Goal: Task Accomplishment & Management: Use online tool/utility

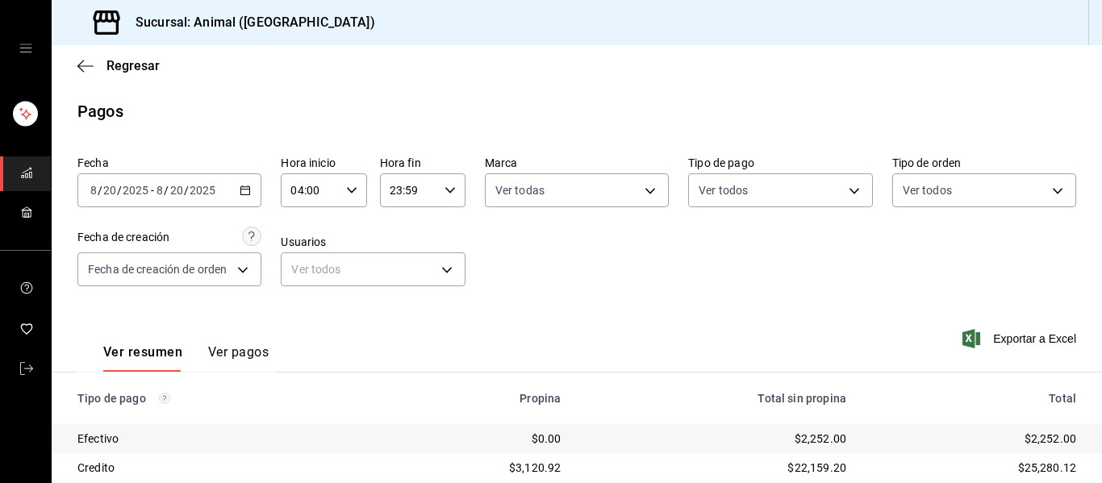
scroll to position [229, 0]
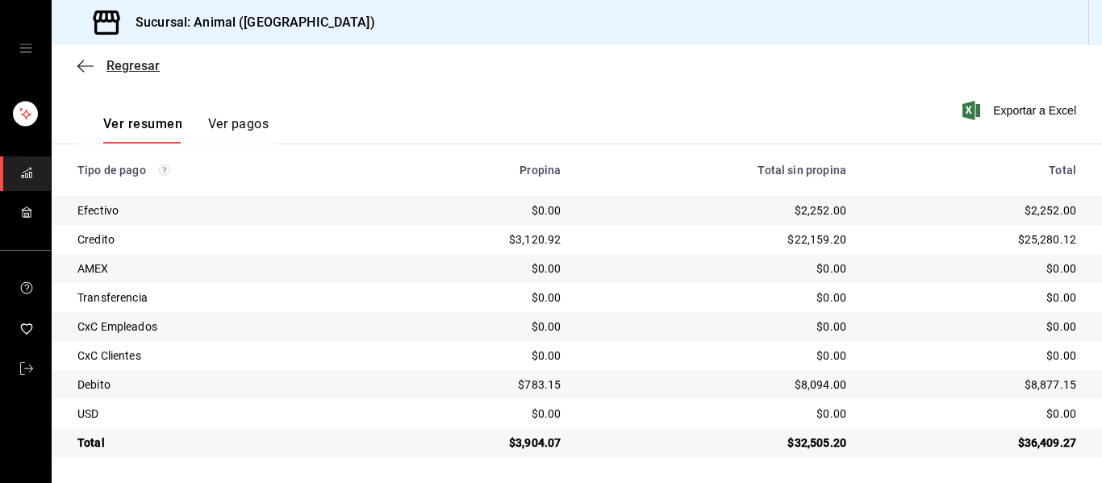
click at [85, 65] on icon "button" at bounding box center [85, 66] width 16 height 15
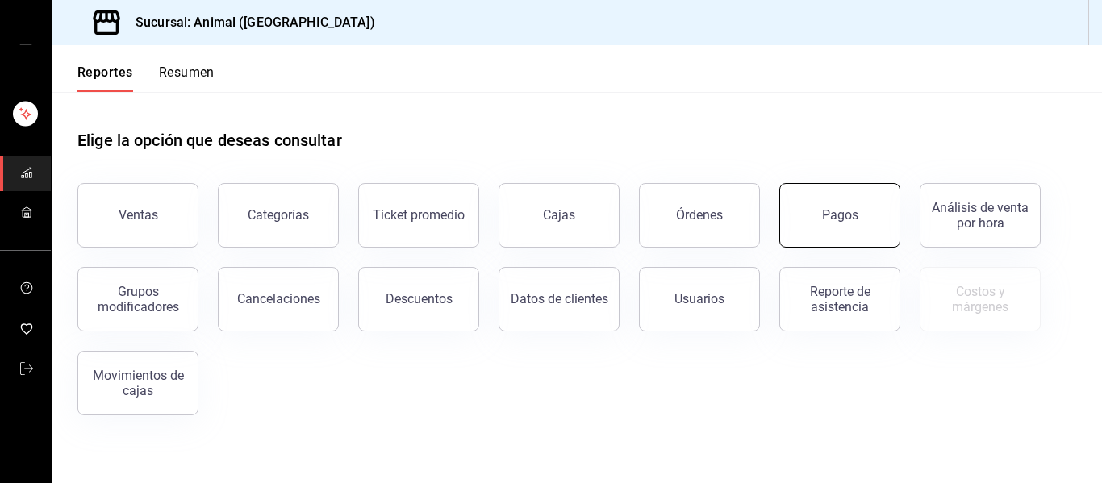
click at [852, 230] on button "Pagos" at bounding box center [839, 215] width 121 height 65
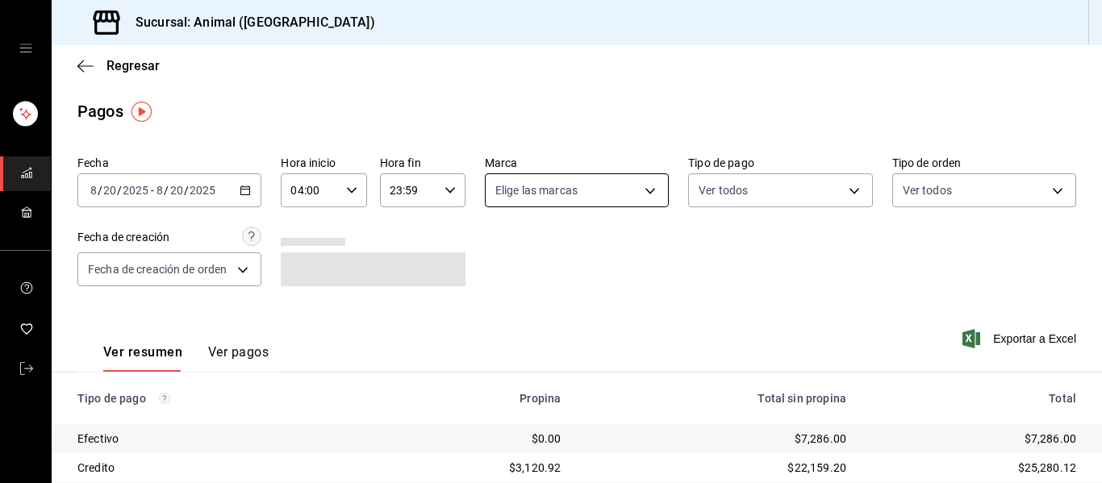
click at [643, 193] on body "Sucursal: Animal ([GEOGRAPHIC_DATA]) Regresar Pagos Fecha [DATE] [DATE] - [DATE…" at bounding box center [551, 241] width 1102 height 483
click at [624, 244] on li "Ver todas" at bounding box center [584, 251] width 207 height 48
type input "96838179-8fbb-4073-aae3-1789726318c8"
checkbox input "true"
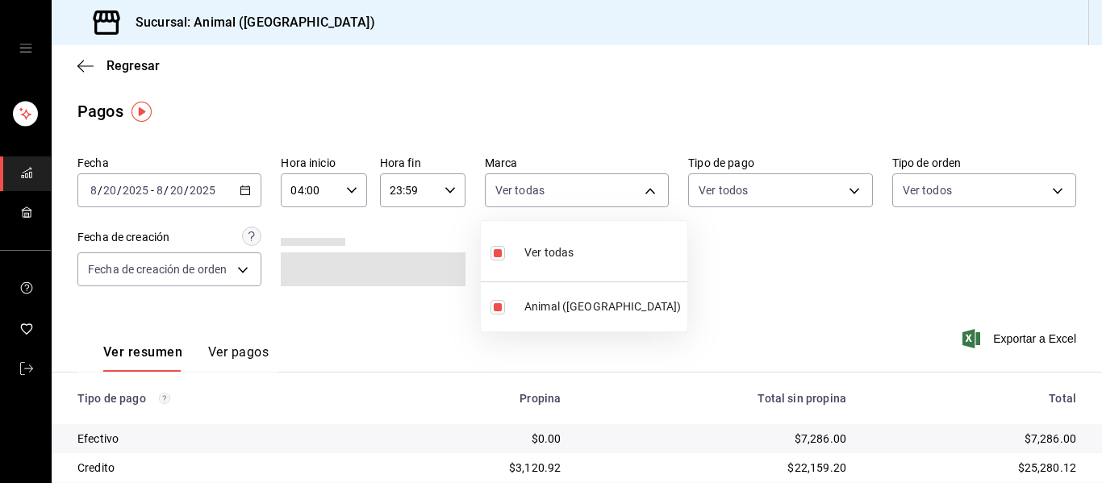
click at [703, 290] on div at bounding box center [551, 241] width 1102 height 483
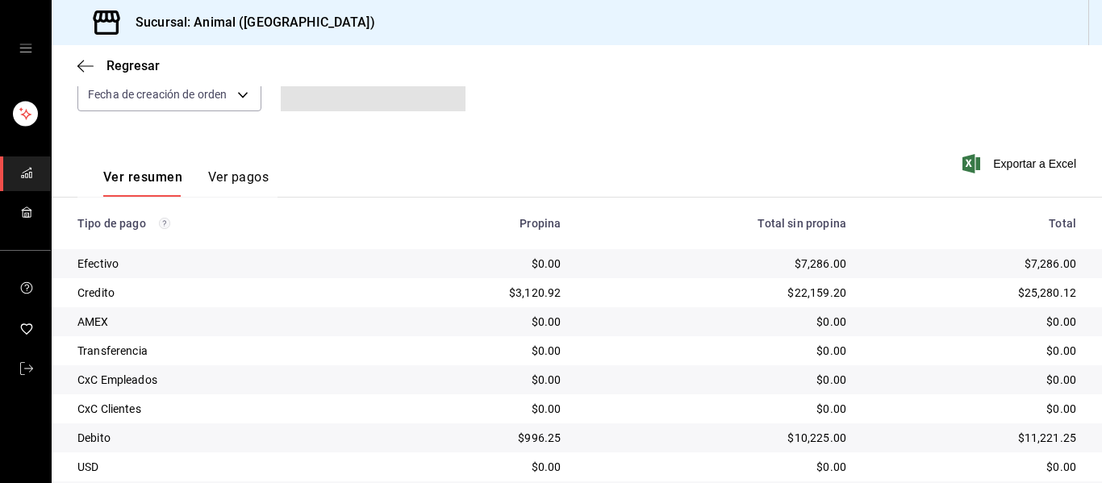
scroll to position [229, 0]
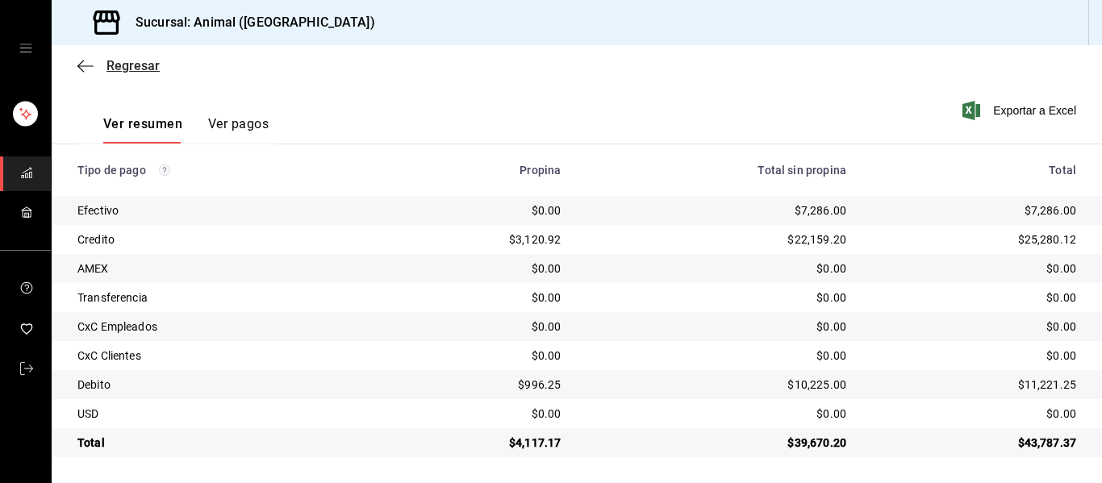
click at [86, 69] on icon "button" at bounding box center [85, 66] width 16 height 15
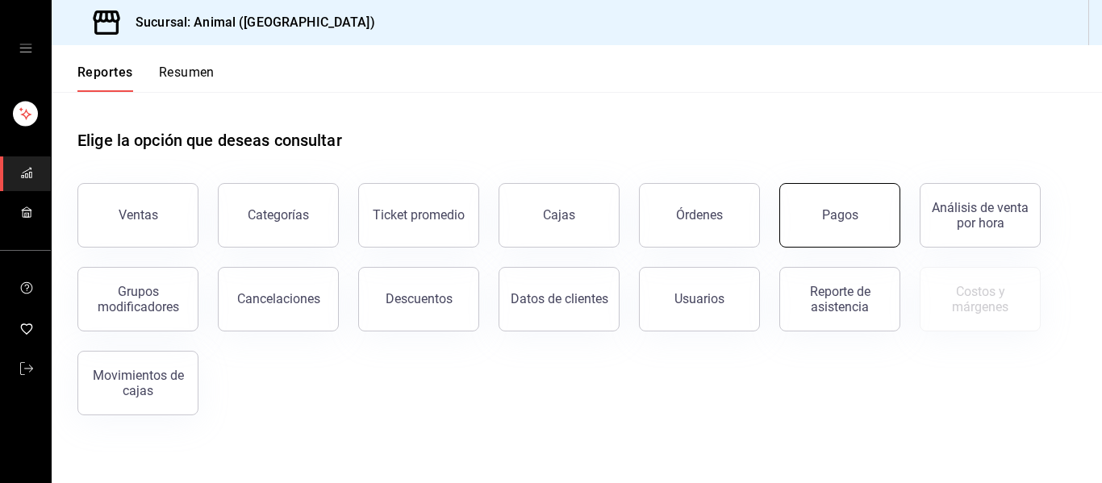
click at [834, 227] on button "Pagos" at bounding box center [839, 215] width 121 height 65
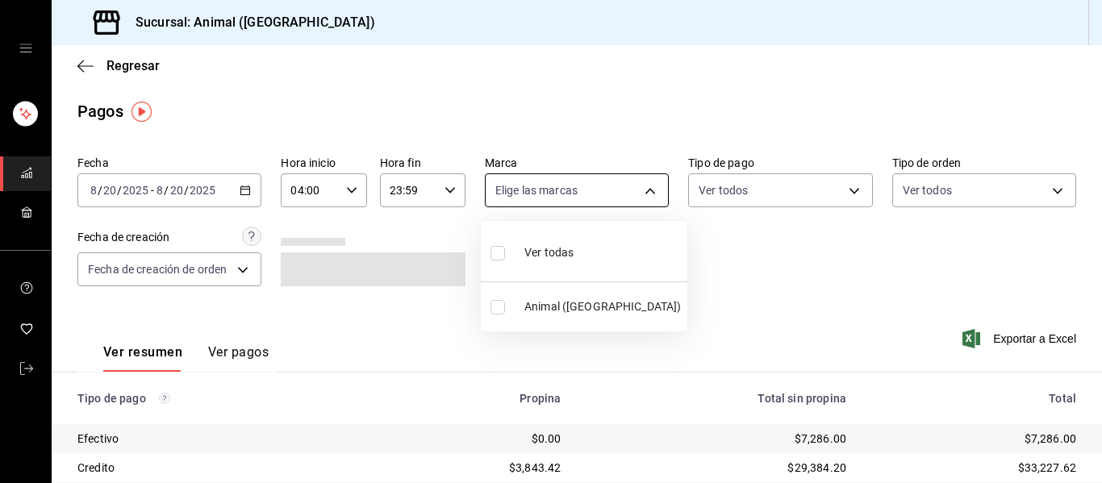
click at [645, 187] on body "Sucursal: Animal ([GEOGRAPHIC_DATA]) Regresar Pagos Fecha [DATE] [DATE] - [DATE…" at bounding box center [551, 241] width 1102 height 483
click at [606, 257] on li "Ver todas" at bounding box center [584, 251] width 207 height 48
type input "96838179-8fbb-4073-aae3-1789726318c8"
checkbox input "true"
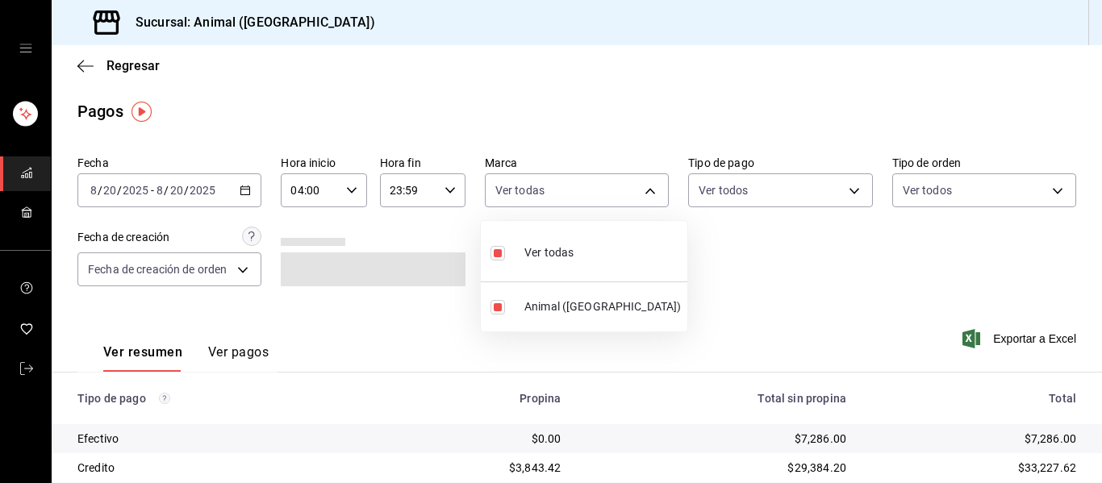
click at [715, 279] on div at bounding box center [551, 241] width 1102 height 483
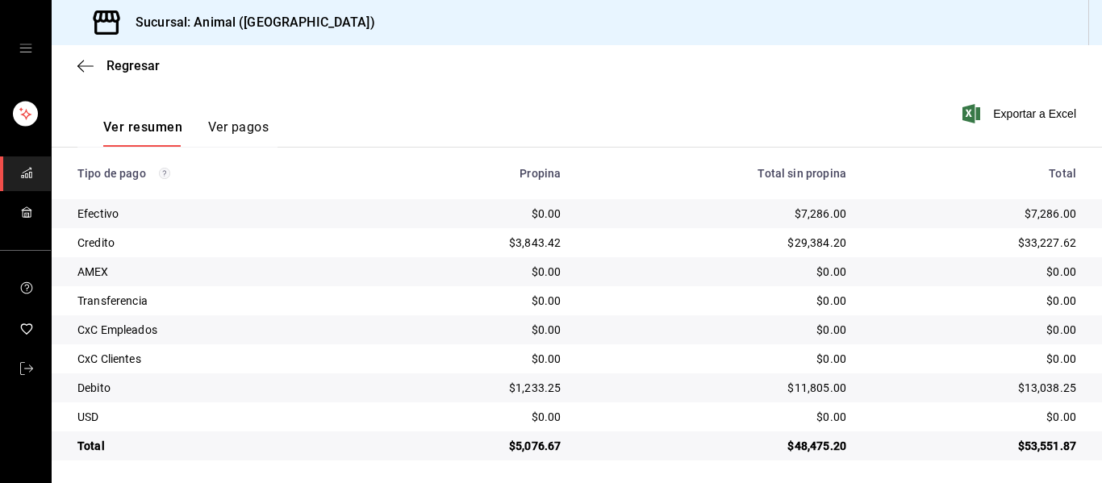
scroll to position [229, 0]
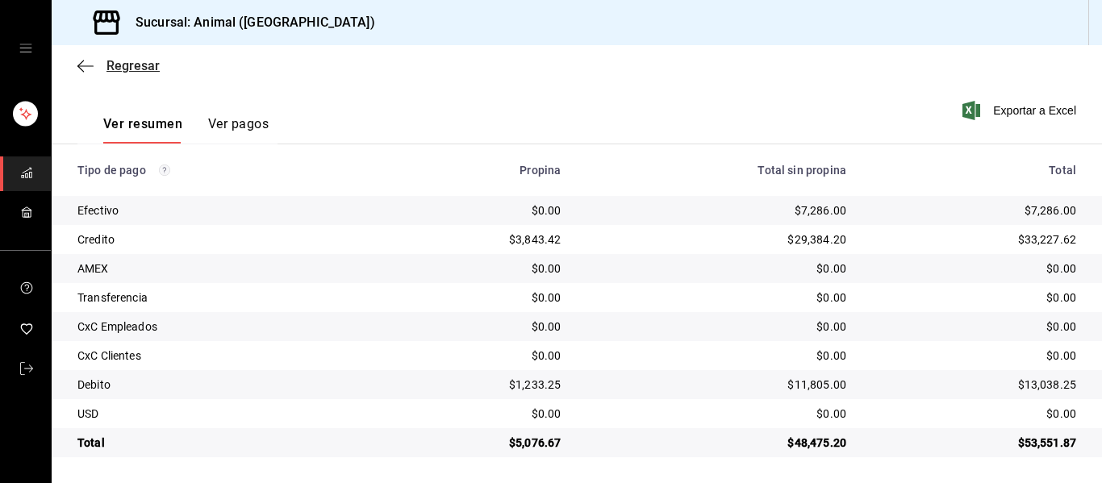
click at [81, 66] on icon "button" at bounding box center [85, 65] width 16 height 1
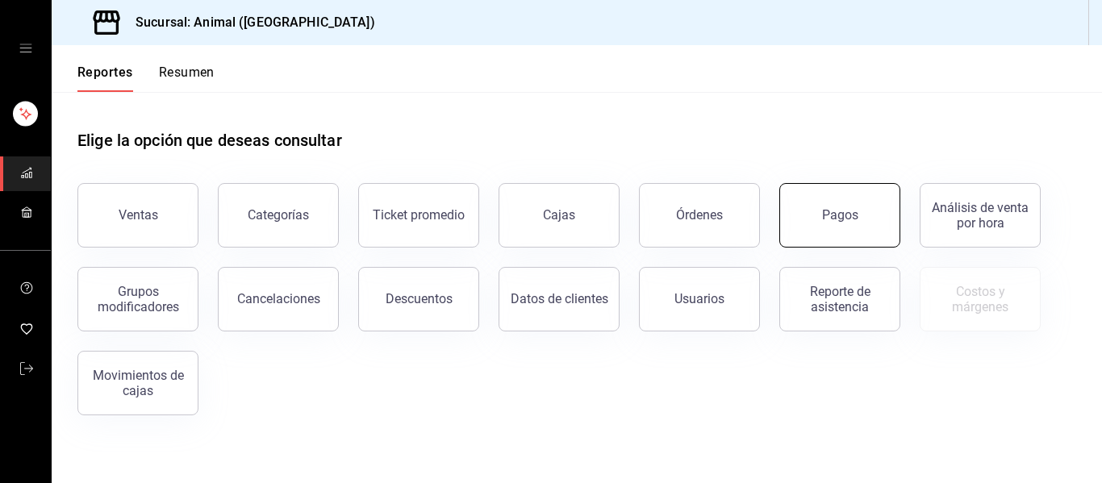
click at [818, 233] on button "Pagos" at bounding box center [839, 215] width 121 height 65
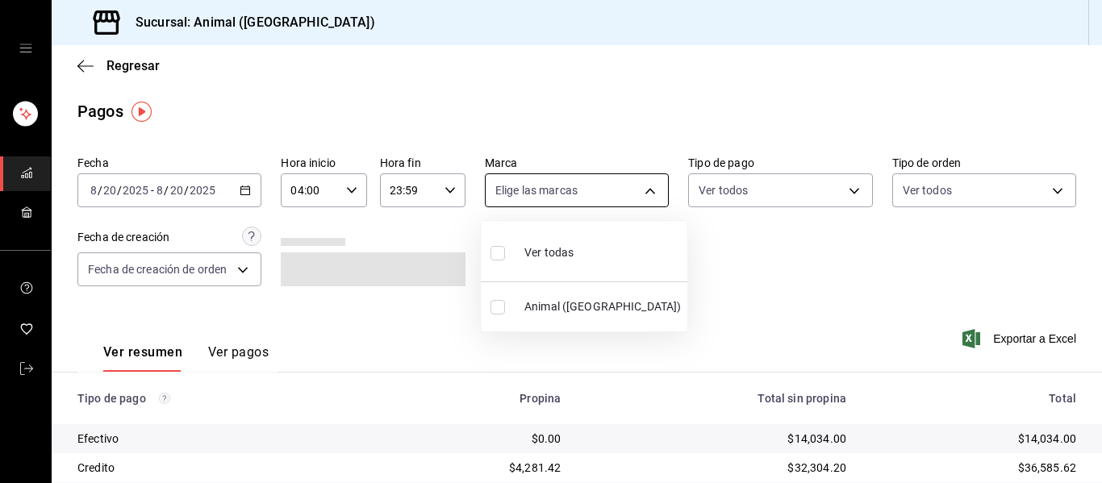
click at [637, 188] on body "Sucursal: Animal ([GEOGRAPHIC_DATA]) Regresar Pagos Fecha [DATE] [DATE] - [DATE…" at bounding box center [551, 241] width 1102 height 483
click at [632, 253] on li "Ver todas" at bounding box center [584, 251] width 207 height 48
type input "96838179-8fbb-4073-aae3-1789726318c8"
checkbox input "true"
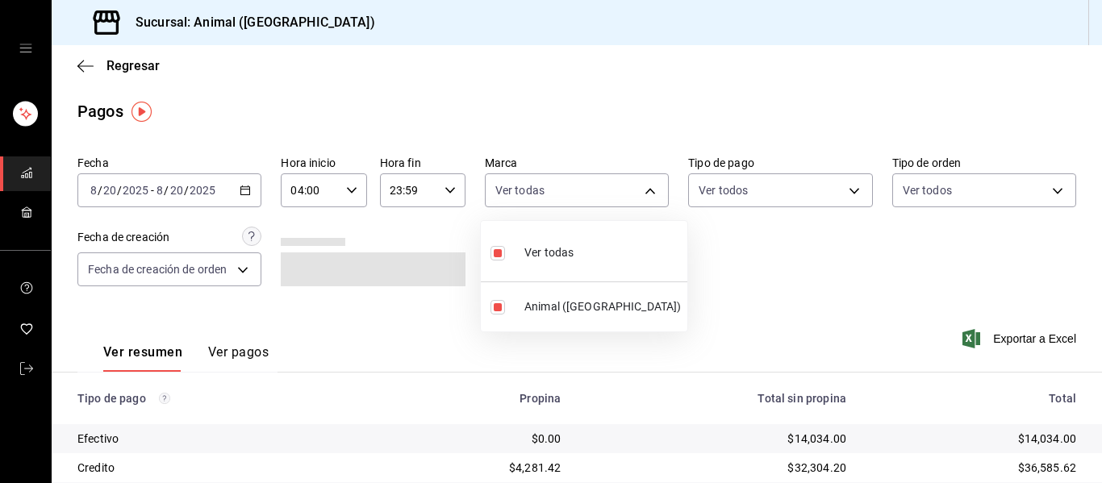
click at [731, 274] on div at bounding box center [551, 241] width 1102 height 483
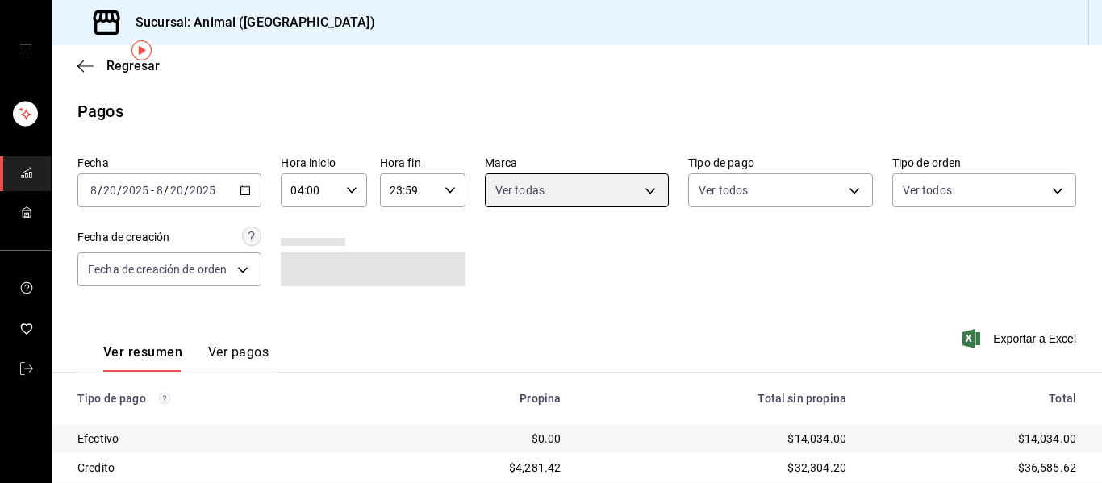
scroll to position [229, 0]
